Goal: Ask a question

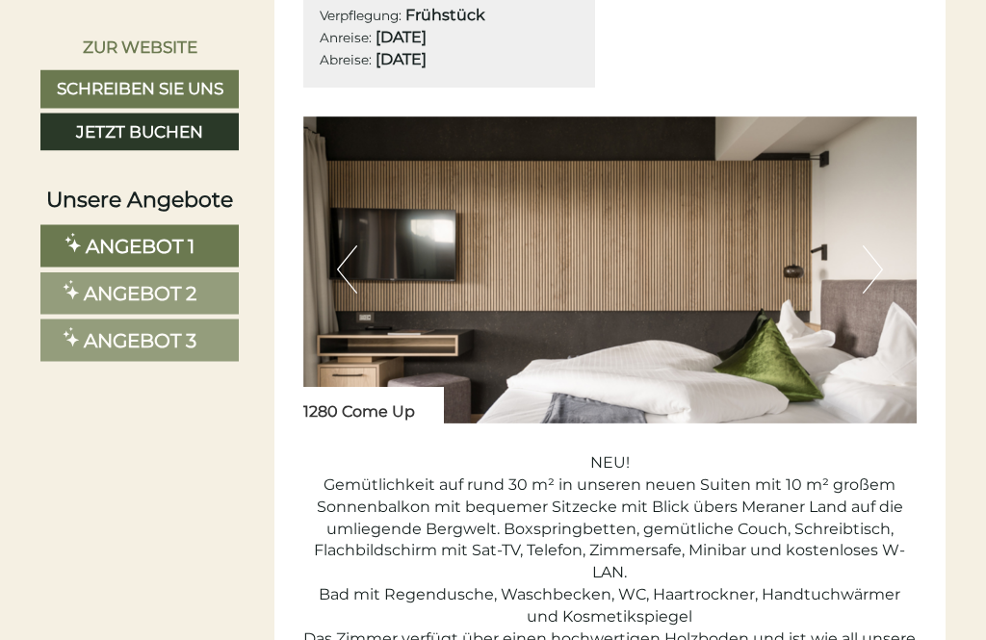
click at [870, 295] on button "Next" at bounding box center [872, 270] width 20 height 48
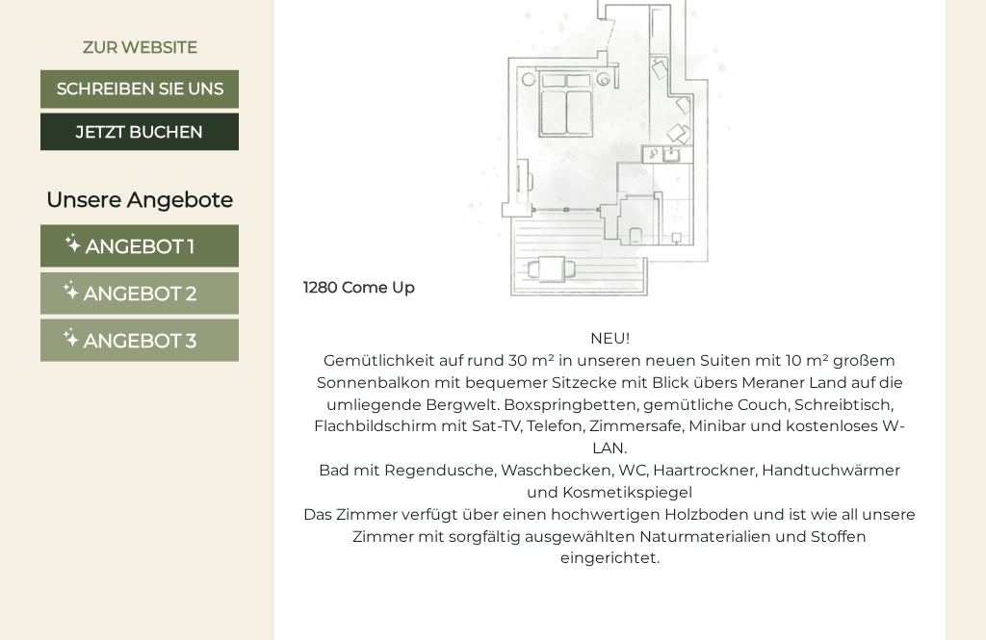
scroll to position [2966, 0]
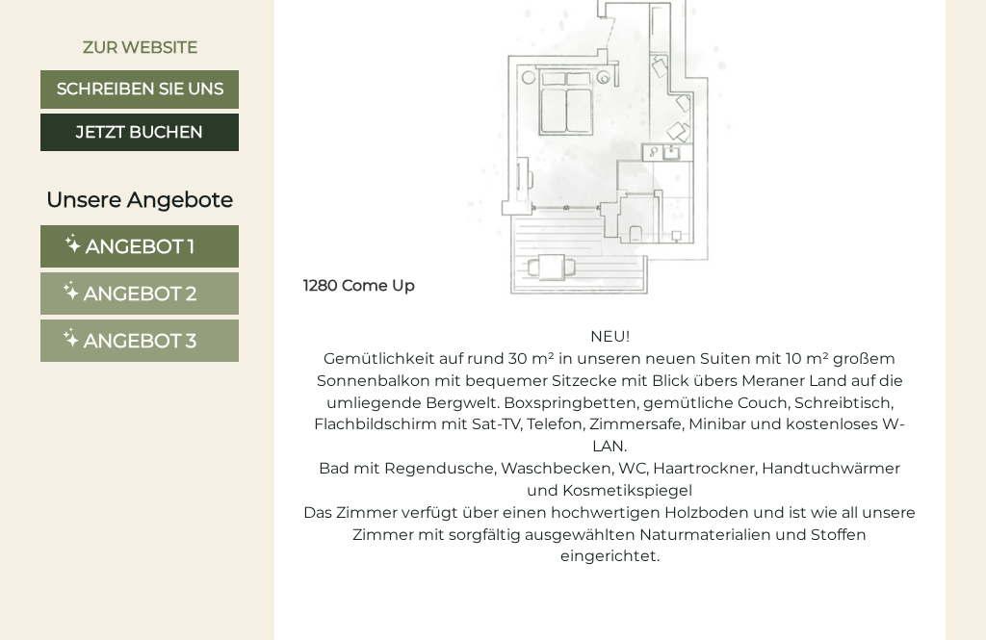
click at [196, 87] on link "Schreiben Sie uns" at bounding box center [139, 89] width 198 height 39
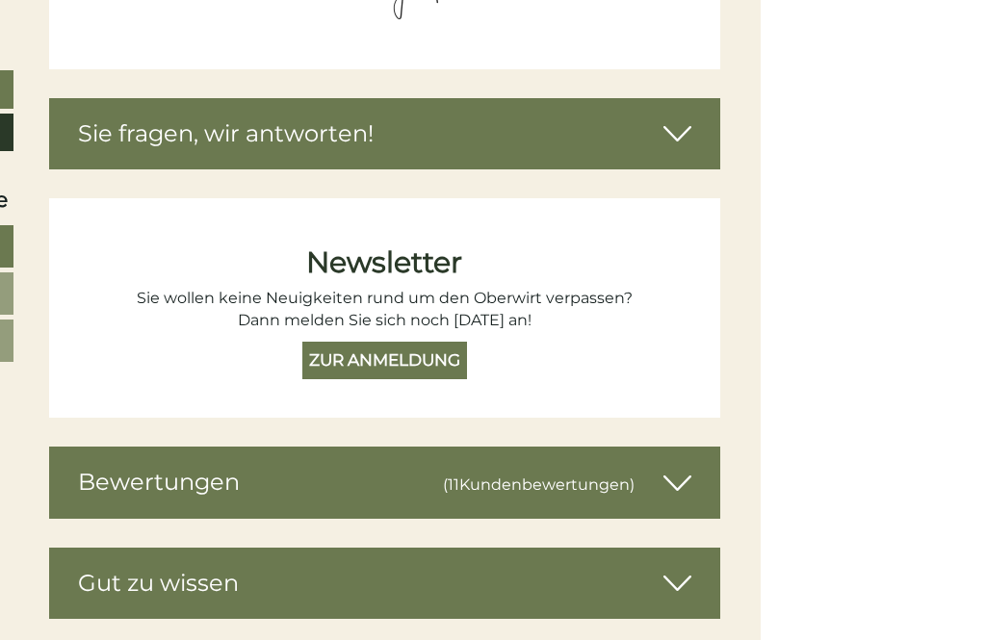
scroll to position [7939, 0]
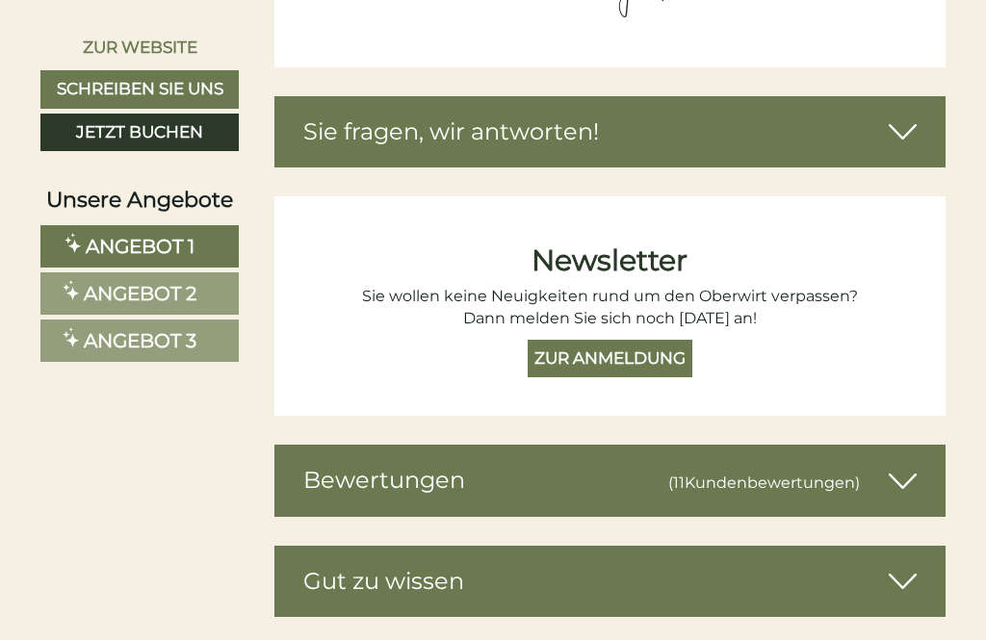
click at [899, 148] on icon at bounding box center [902, 132] width 28 height 33
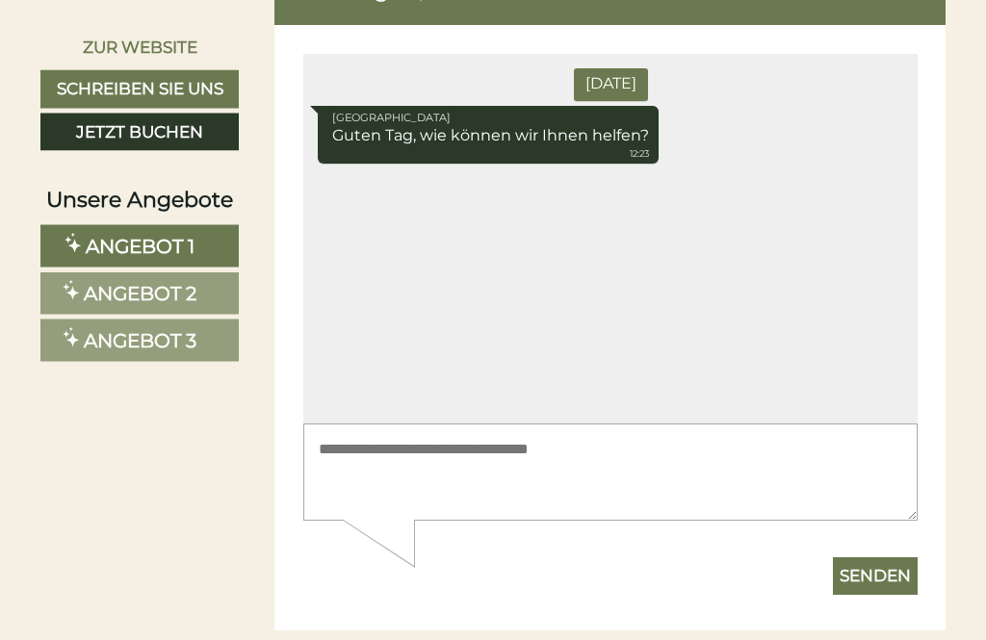
scroll to position [8082, 0]
click at [519, 453] on textarea at bounding box center [609, 472] width 614 height 97
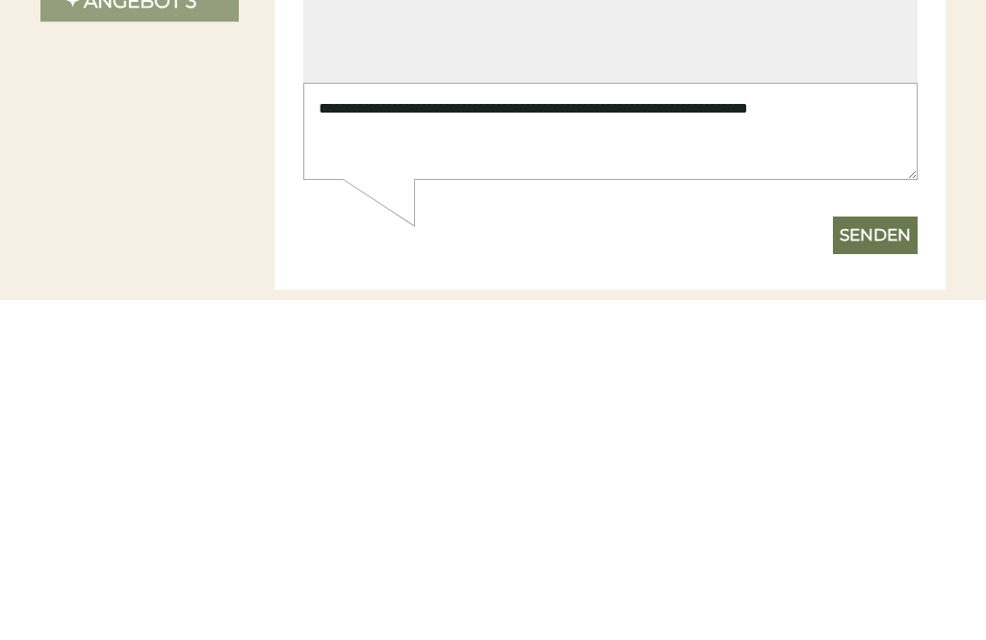
click at [919, 152] on div at bounding box center [610, 327] width 672 height 605
click at [909, 112] on textarea "**********" at bounding box center [609, 132] width 614 height 97
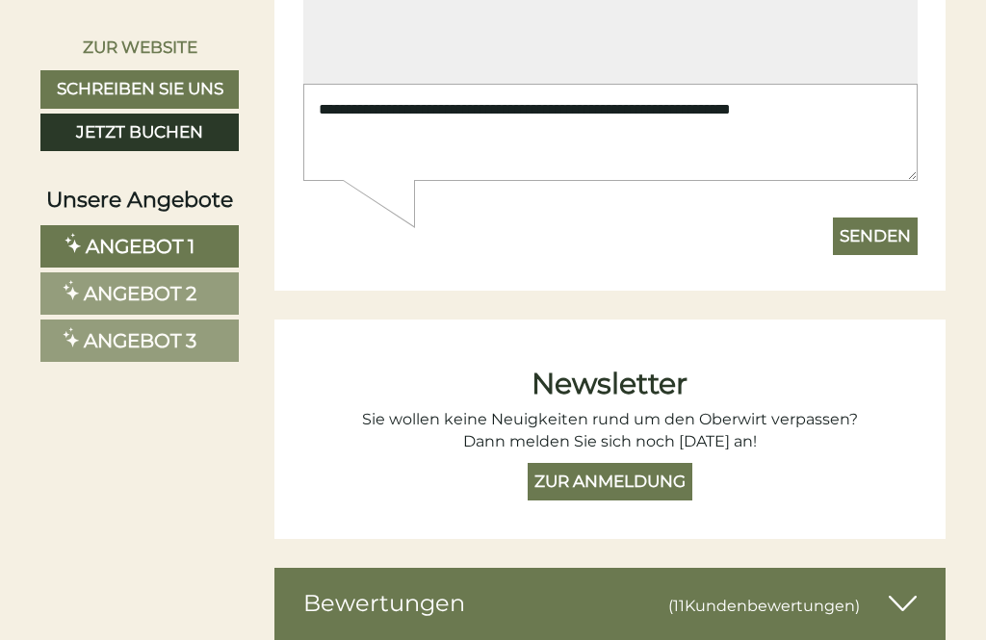
click at [770, 114] on textarea "**********" at bounding box center [609, 133] width 614 height 97
click at [880, 108] on textarea "**********" at bounding box center [609, 133] width 614 height 97
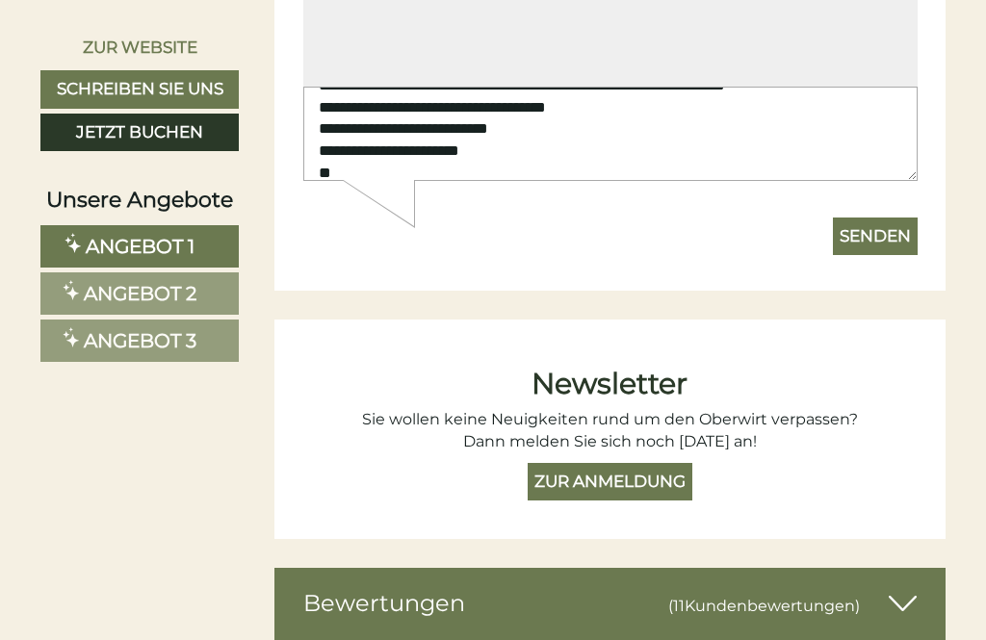
scroll to position [27, 0]
type textarea "**********"
click at [887, 235] on button "Senden" at bounding box center [874, 238] width 85 height 39
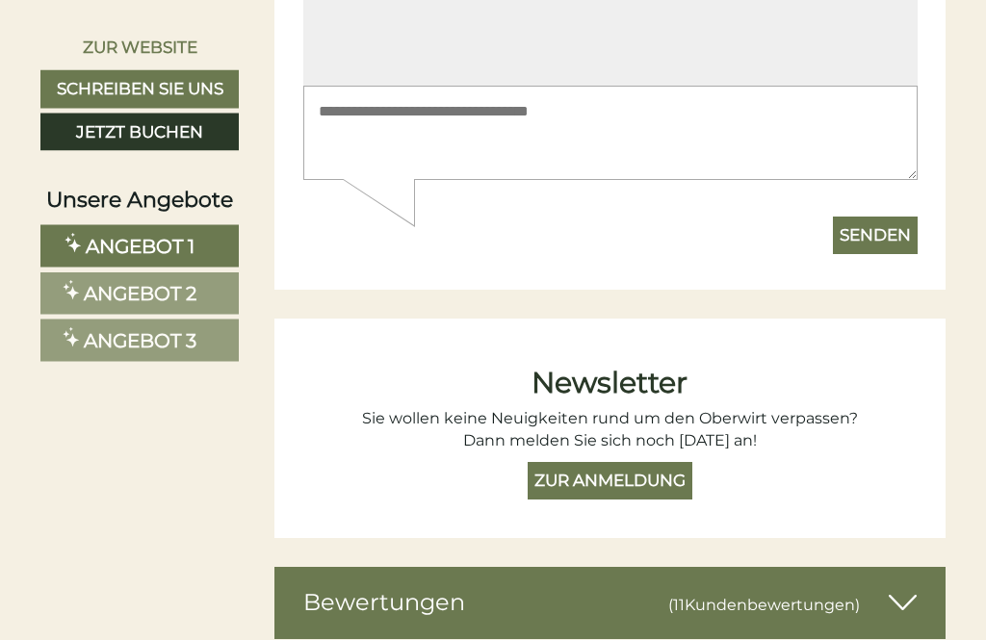
scroll to position [0, 0]
click at [903, 610] on icon at bounding box center [902, 603] width 28 height 33
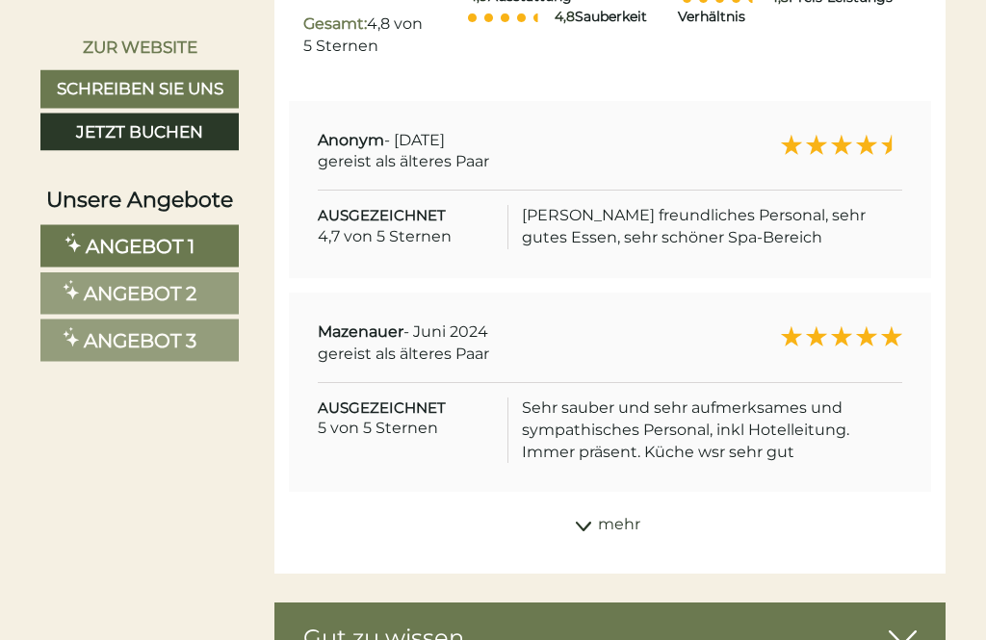
scroll to position [9145, 0]
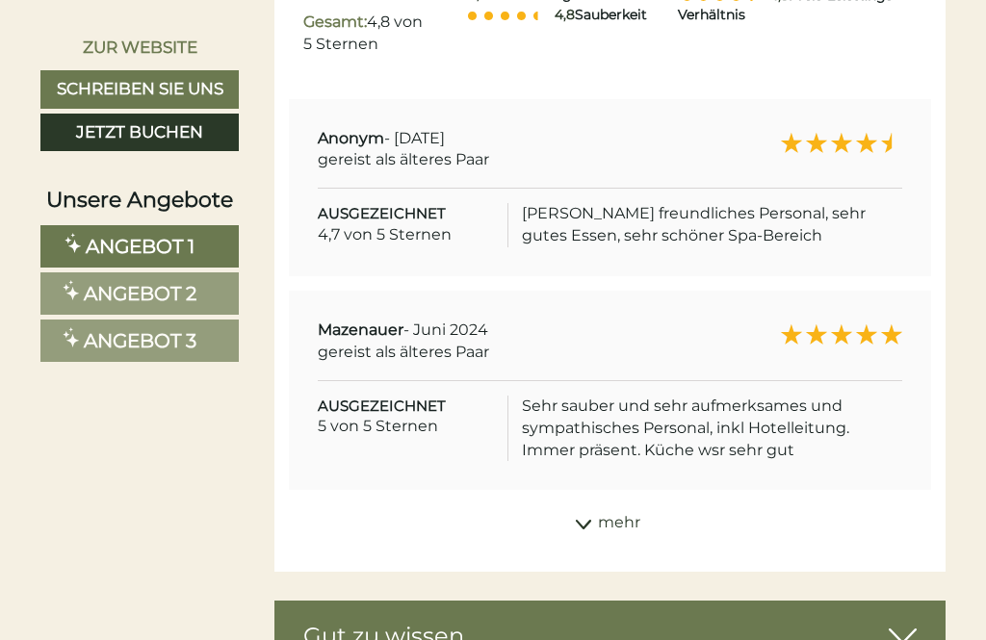
click at [574, 542] on div "mehr" at bounding box center [610, 523] width 672 height 38
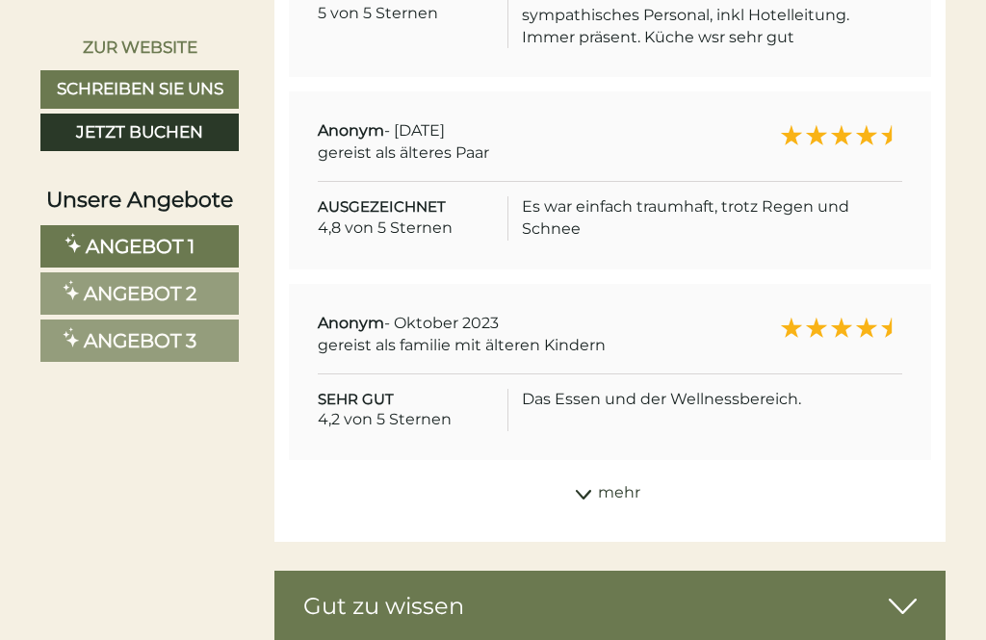
scroll to position [9560, 0]
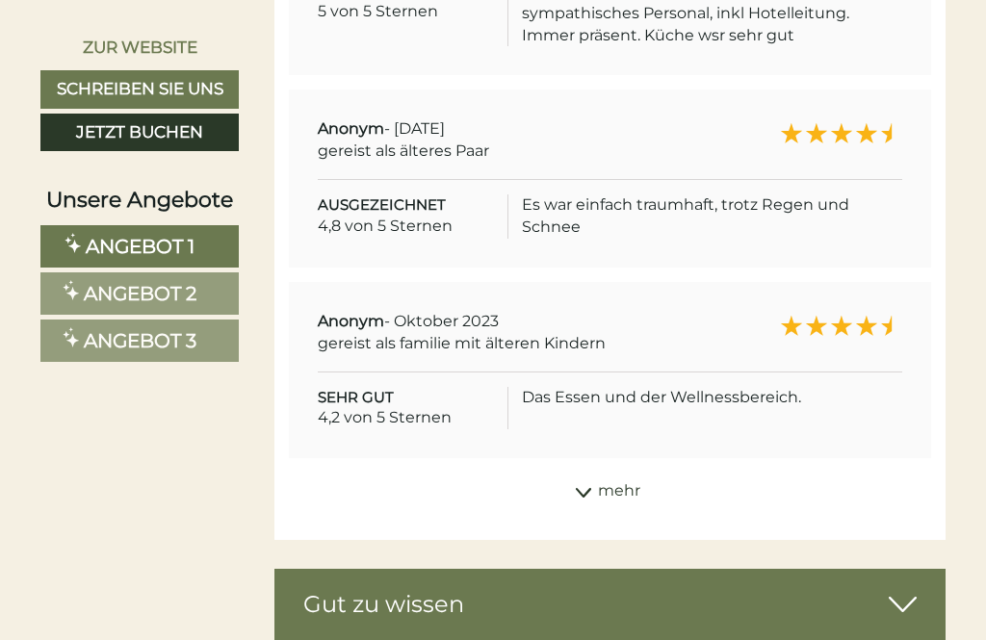
click at [587, 510] on div "mehr" at bounding box center [610, 492] width 672 height 38
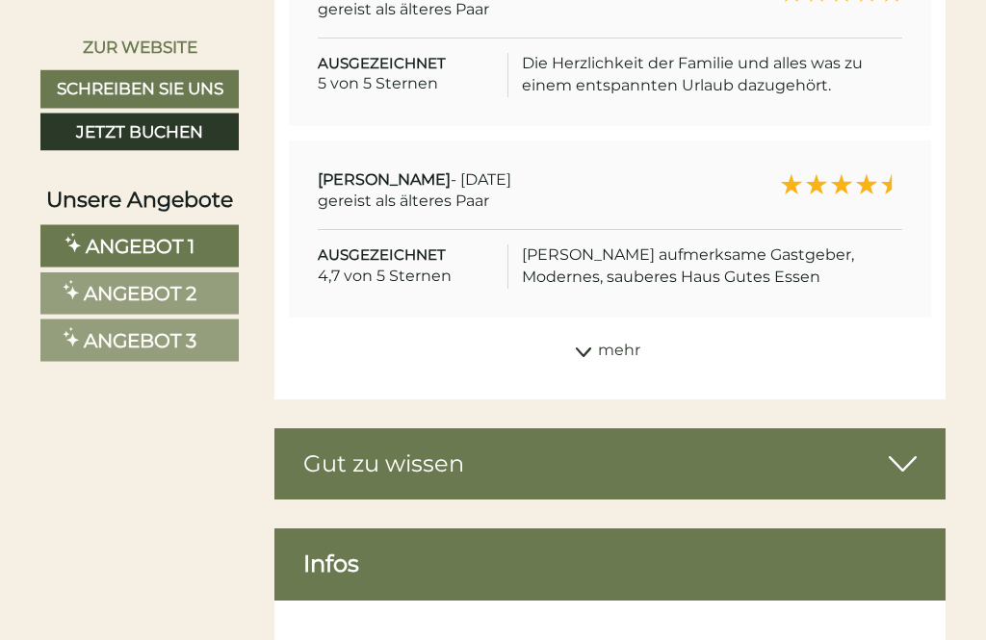
click at [598, 349] on div "mehr" at bounding box center [610, 352] width 672 height 38
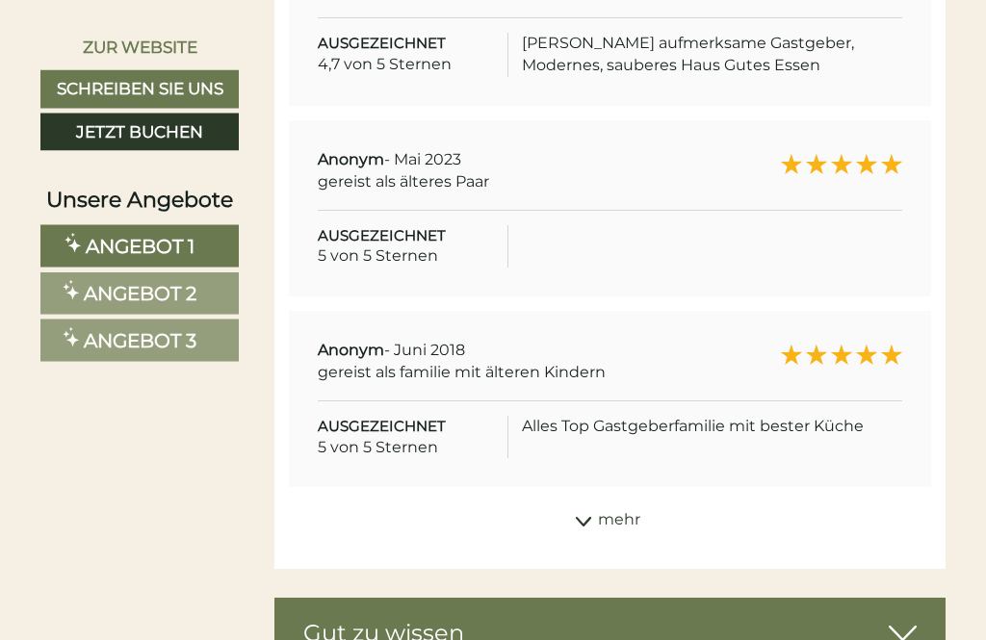
scroll to position [10299, 0]
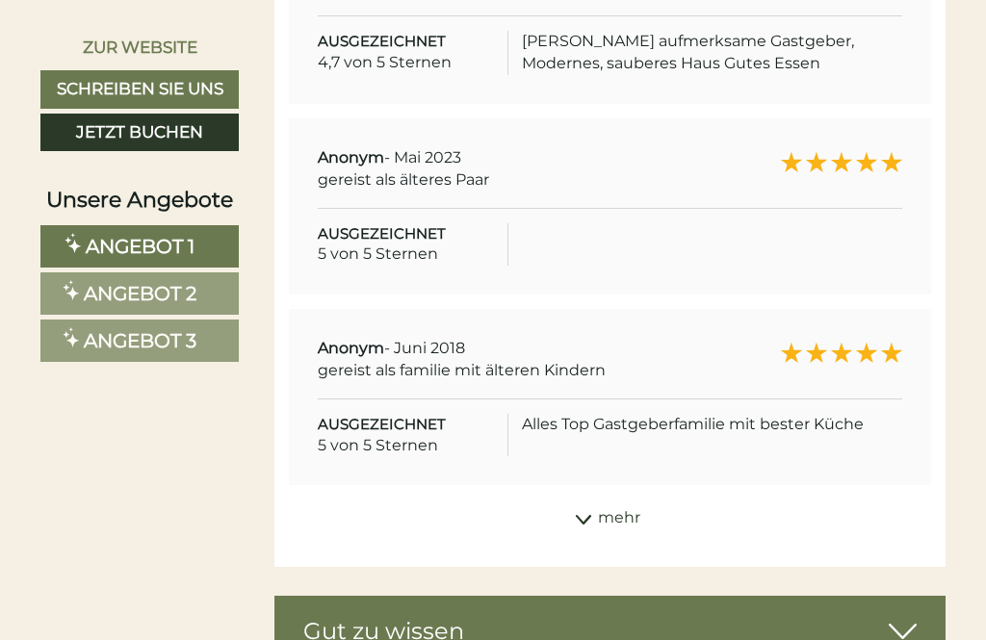
click at [572, 526] on div "mehr" at bounding box center [610, 519] width 672 height 38
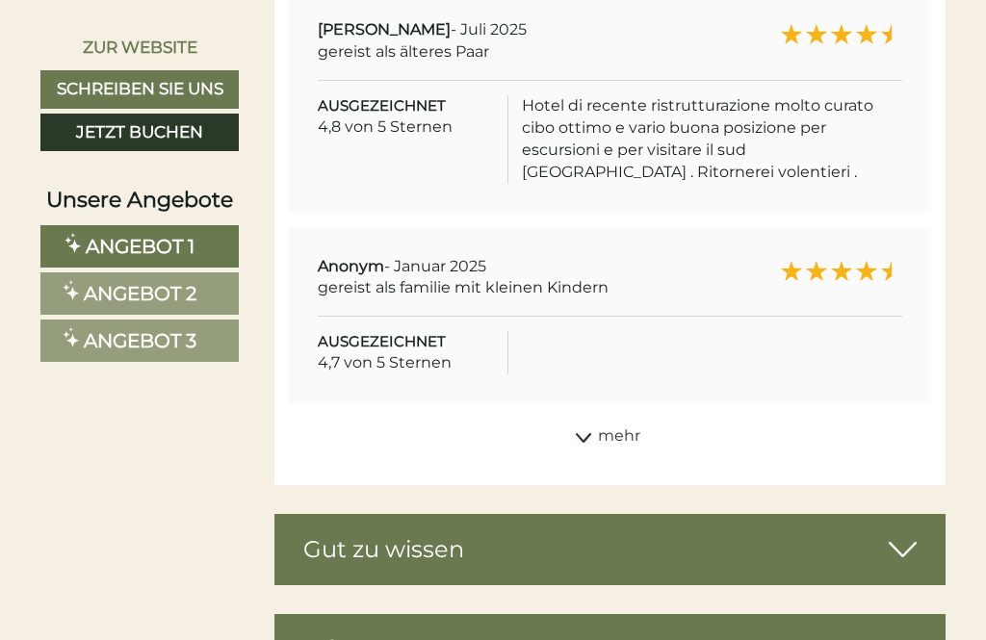
scroll to position [10825, 0]
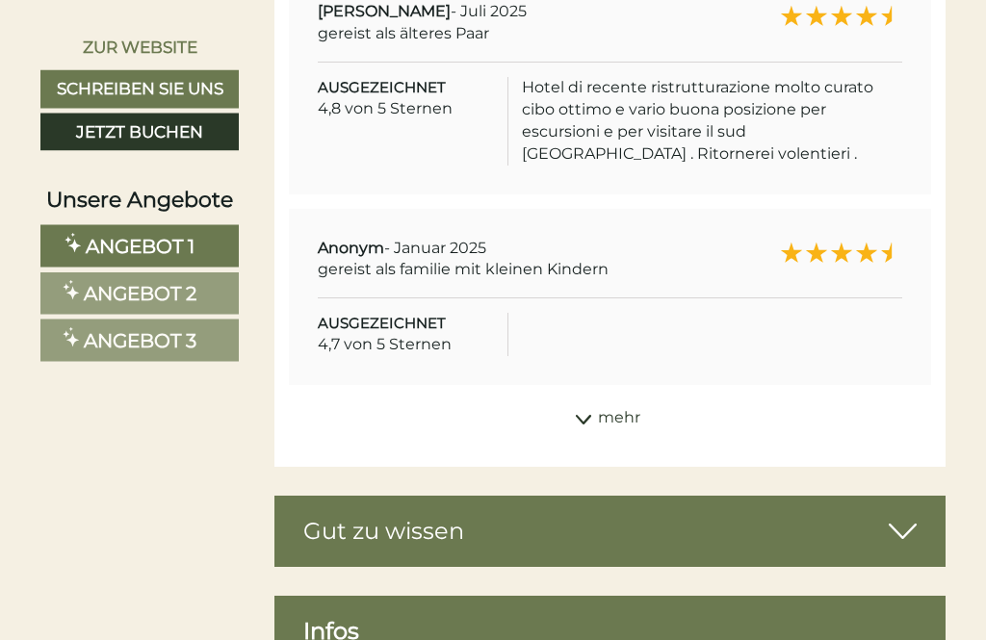
click at [592, 418] on div "mehr" at bounding box center [610, 419] width 672 height 38
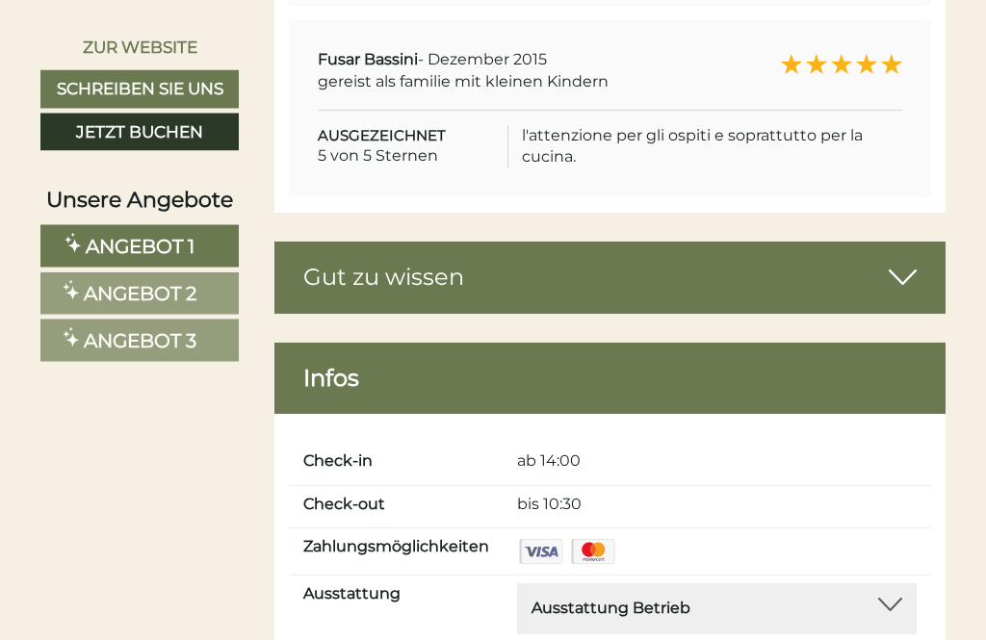
scroll to position [11205, 0]
click at [896, 276] on icon at bounding box center [902, 277] width 28 height 33
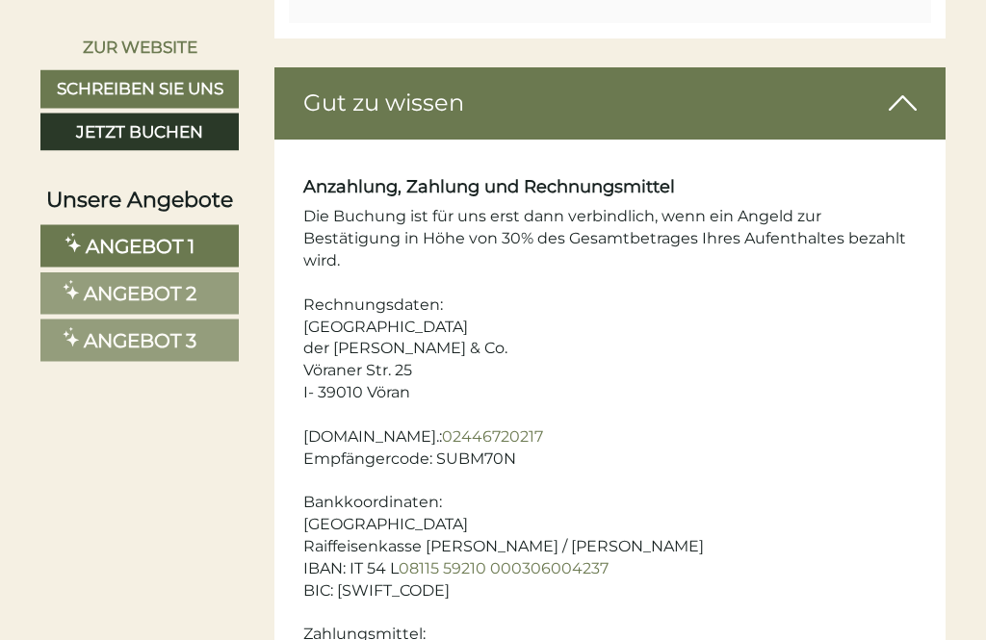
scroll to position [11379, 0]
